Goal: Task Accomplishment & Management: Complete application form

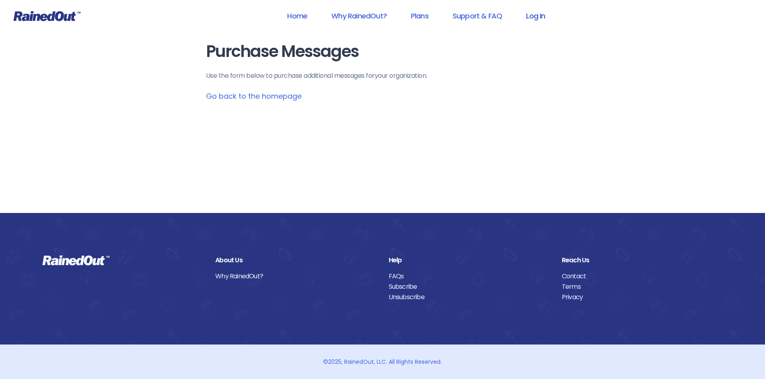
click at [539, 14] on link "Log In" at bounding box center [535, 16] width 40 height 18
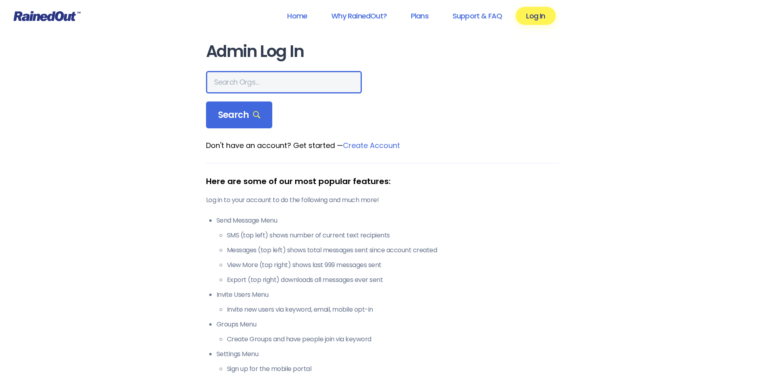
click at [245, 82] on input "text" at bounding box center [284, 82] width 156 height 22
type input "hfah"
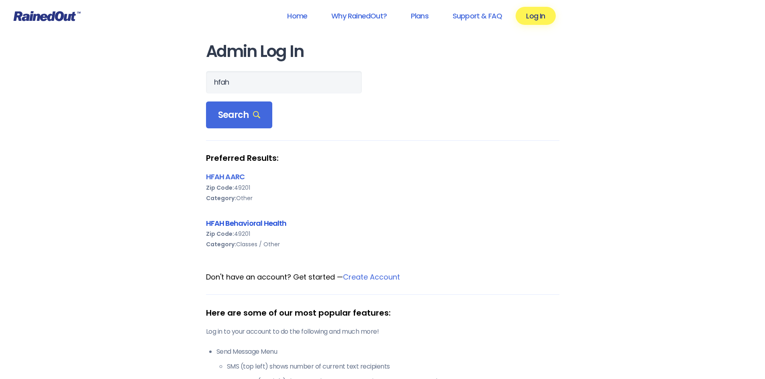
click at [248, 224] on link "HFAH Behavioral Health" at bounding box center [246, 223] width 81 height 10
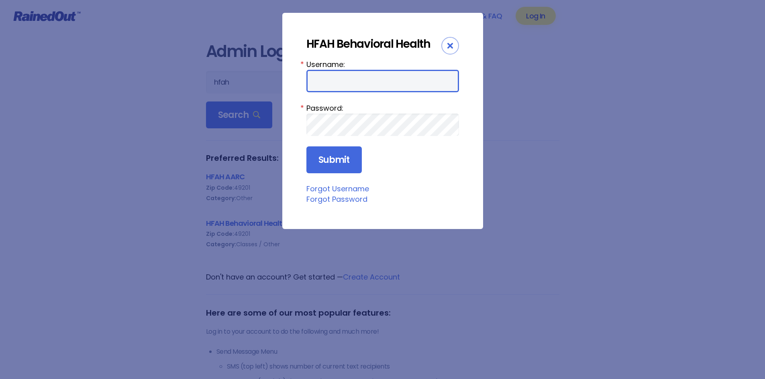
click at [338, 77] on input "Username:" at bounding box center [382, 81] width 153 height 22
type input "ChargeNurse"
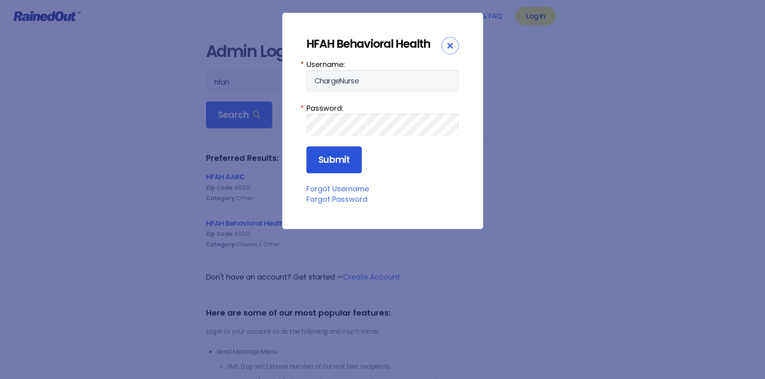
click at [340, 165] on input "Submit" at bounding box center [333, 159] width 55 height 27
